Goal: Task Accomplishment & Management: Manage account settings

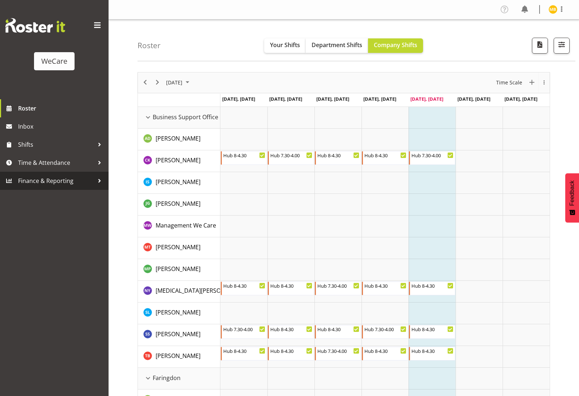
click at [41, 186] on span "Finance & Reporting" at bounding box center [56, 180] width 76 height 11
click at [94, 183] on span "Finance & Reporting" at bounding box center [56, 180] width 76 height 11
click at [53, 26] on img at bounding box center [35, 25] width 60 height 14
click at [91, 26] on div at bounding box center [54, 25] width 98 height 14
click at [99, 27] on span at bounding box center [98, 26] width 12 height 12
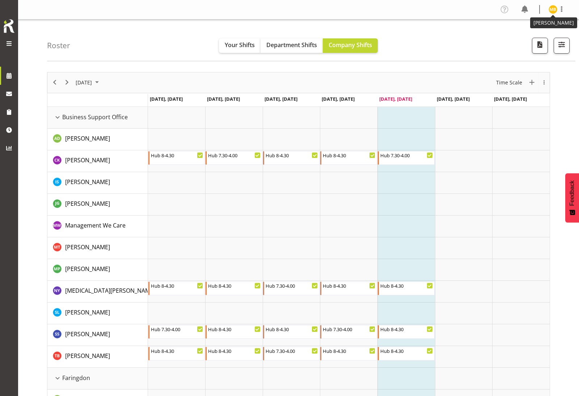
click at [554, 12] on img at bounding box center [553, 9] width 9 height 9
click at [566, 9] on span at bounding box center [561, 9] width 9 height 9
click at [540, 21] on link "Profile" at bounding box center [530, 24] width 69 height 13
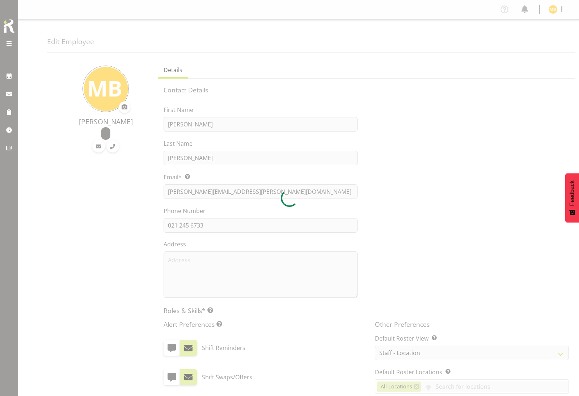
select select "location"
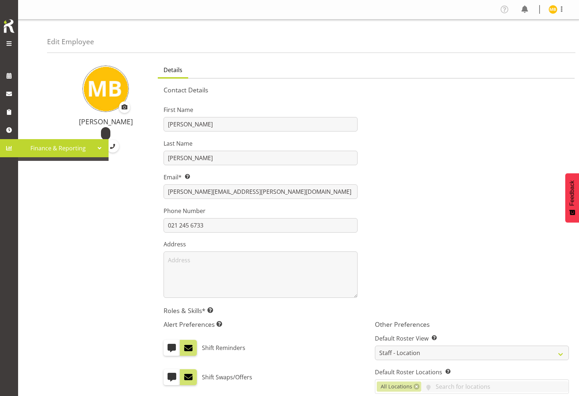
click at [13, 151] on span at bounding box center [9, 148] width 11 height 11
click at [8, 147] on span at bounding box center [9, 148] width 11 height 11
click at [13, 172] on div "WeCare Finance & Reporting" at bounding box center [12, 198] width 24 height 396
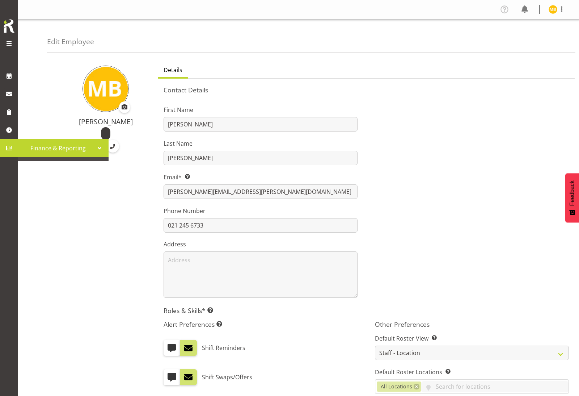
click at [9, 147] on span at bounding box center [9, 148] width 11 height 11
click at [86, 150] on span "Finance & Reporting" at bounding box center [58, 148] width 72 height 11
click at [100, 149] on div at bounding box center [99, 148] width 11 height 11
click at [13, 188] on div "WeCare Finance & Reporting" at bounding box center [12, 198] width 24 height 396
click at [11, 145] on span at bounding box center [9, 148] width 11 height 11
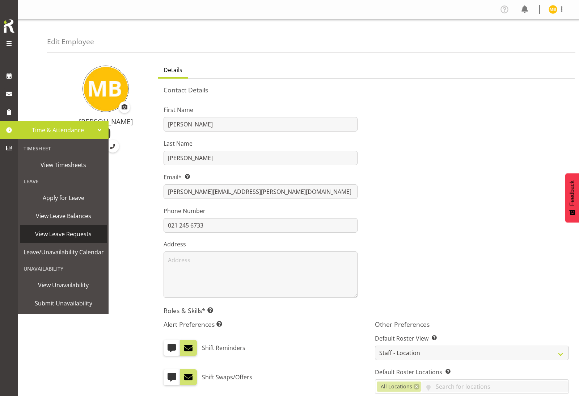
click at [78, 240] on link "View Leave Requests" at bounding box center [63, 234] width 87 height 18
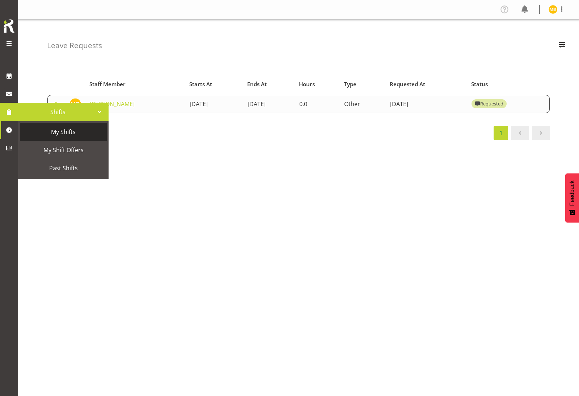
click at [79, 132] on span "My Shifts" at bounding box center [64, 131] width 80 height 11
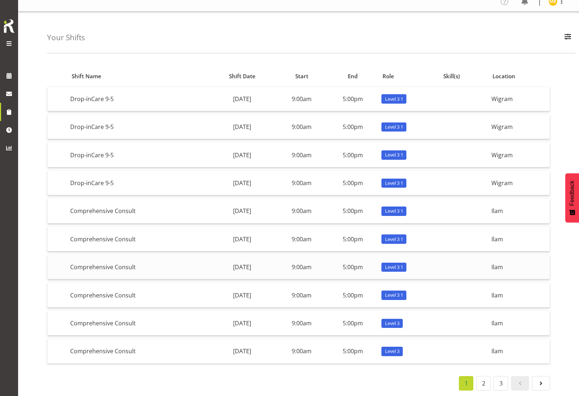
scroll to position [23, 0]
click at [12, 148] on span at bounding box center [9, 148] width 11 height 11
click at [93, 153] on span "Finance & Reporting" at bounding box center [58, 148] width 72 height 11
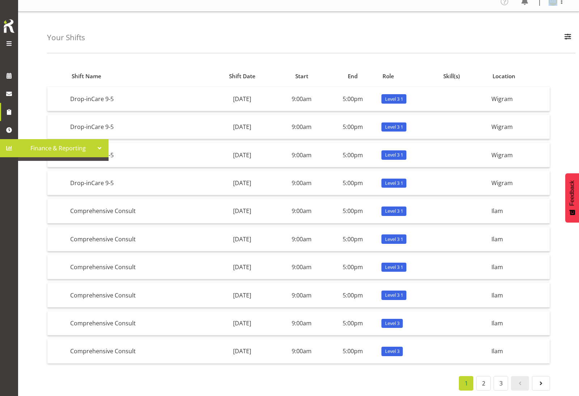
click at [10, 213] on div "WeCare Finance & Reporting" at bounding box center [12, 198] width 24 height 396
click at [13, 156] on link at bounding box center [9, 148] width 18 height 18
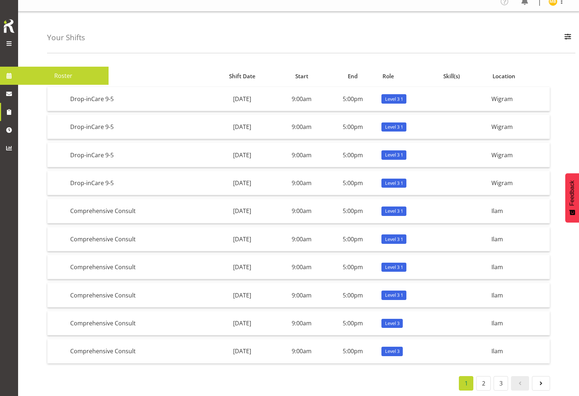
click at [12, 28] on img at bounding box center [9, 26] width 14 height 16
click at [10, 45] on span at bounding box center [9, 43] width 9 height 9
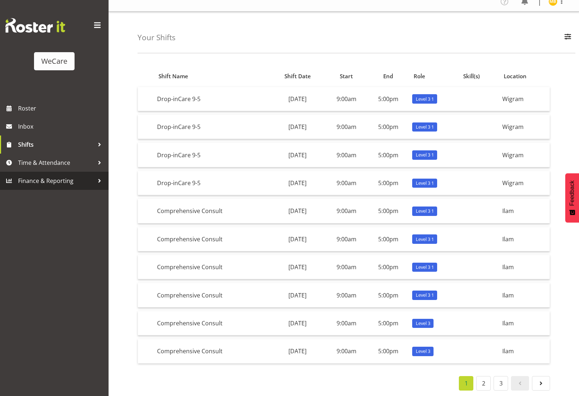
click at [59, 182] on span "Finance & Reporting" at bounding box center [56, 180] width 76 height 11
click at [567, 32] on span "button" at bounding box center [567, 36] width 9 height 9
click at [506, 47] on div "All Locations Business Support Office [GEOGRAPHIC_DATA] Ilam [GEOGRAPHIC_DATA] …" at bounding box center [521, 77] width 109 height 60
